Goal: Contribute content: Add original content to the website for others to see

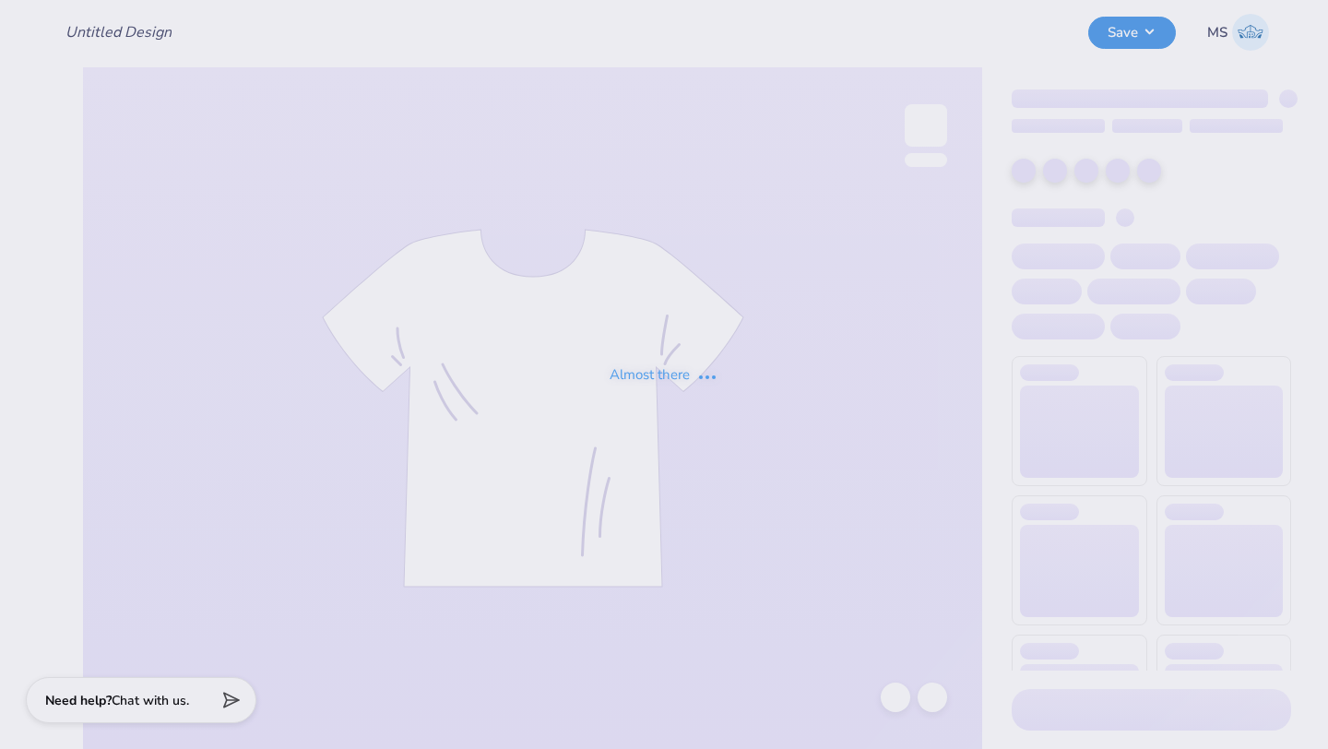
type input "Date Party Idea"
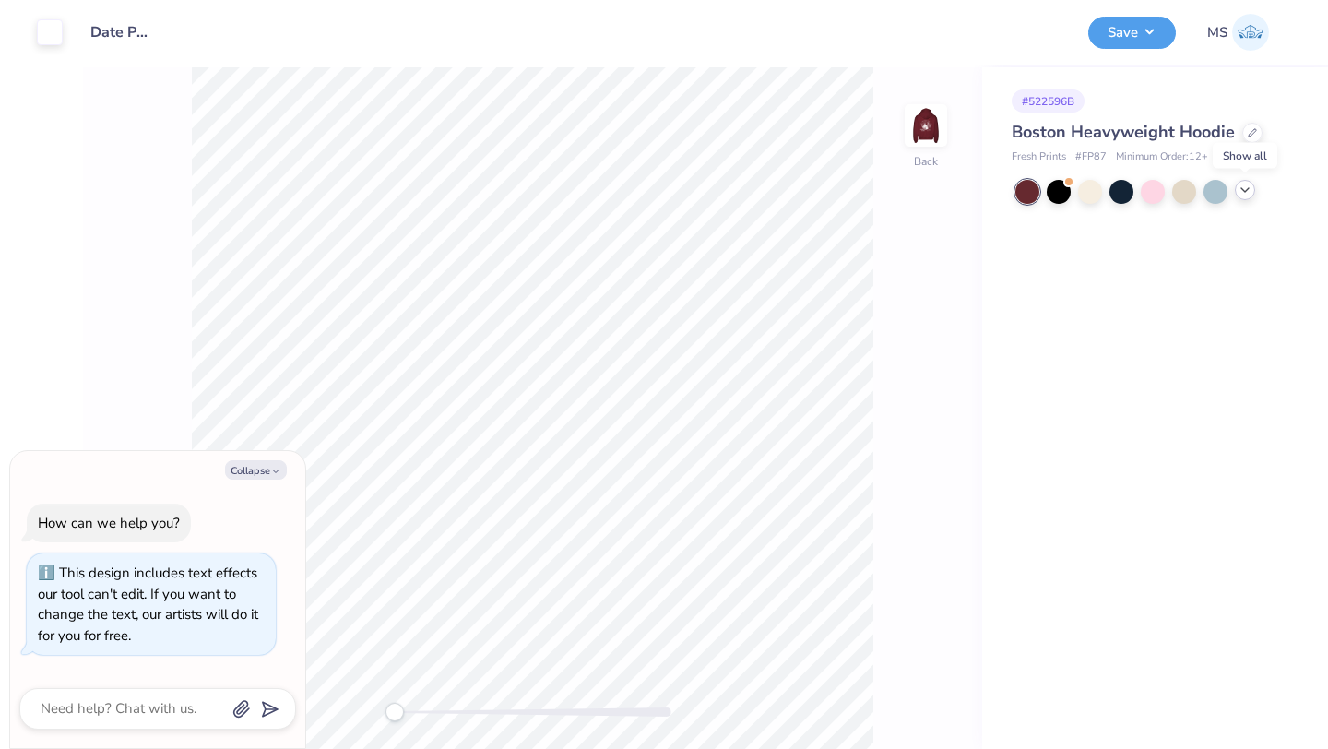
click at [1244, 193] on icon at bounding box center [1245, 190] width 15 height 15
click at [1156, 218] on div at bounding box center [1153, 221] width 24 height 24
click at [1092, 219] on div at bounding box center [1090, 221] width 24 height 24
click at [1142, 189] on div at bounding box center [1153, 190] width 24 height 24
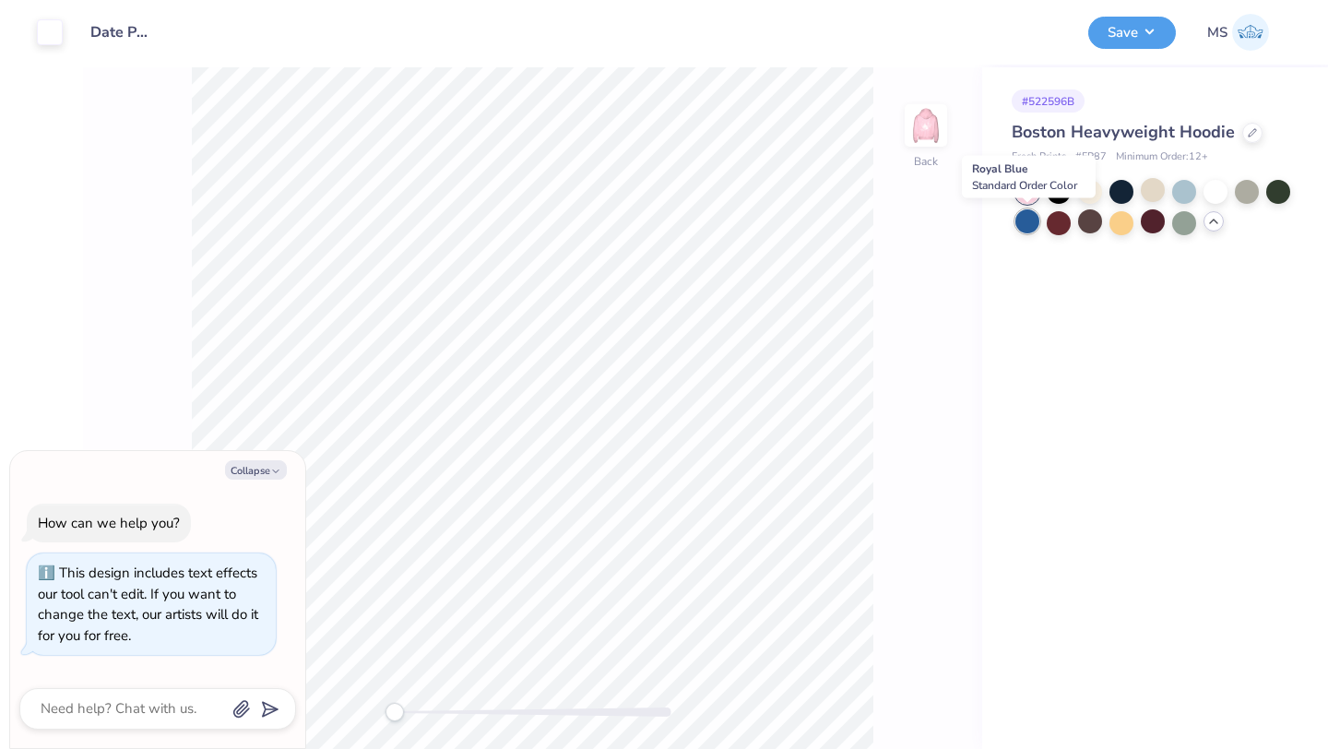
click at [1021, 222] on div at bounding box center [1027, 221] width 24 height 24
click at [1249, 193] on div at bounding box center [1247, 190] width 24 height 24
click at [1217, 191] on div at bounding box center [1215, 190] width 24 height 24
click at [1052, 218] on div at bounding box center [1059, 221] width 24 height 24
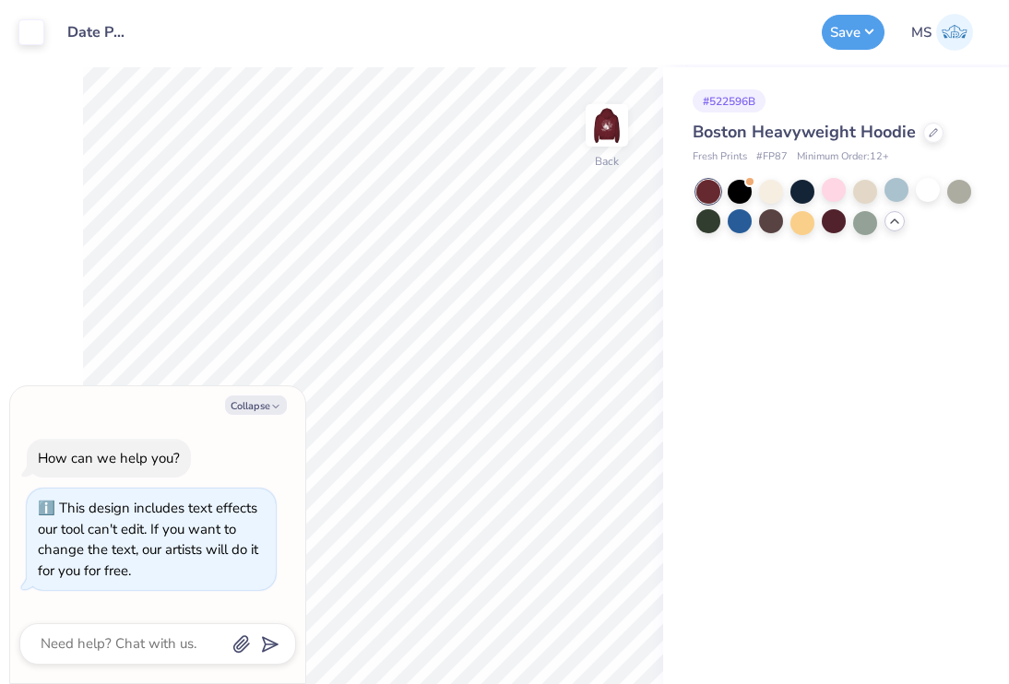
type textarea "x"
